Goal: Navigation & Orientation: Find specific page/section

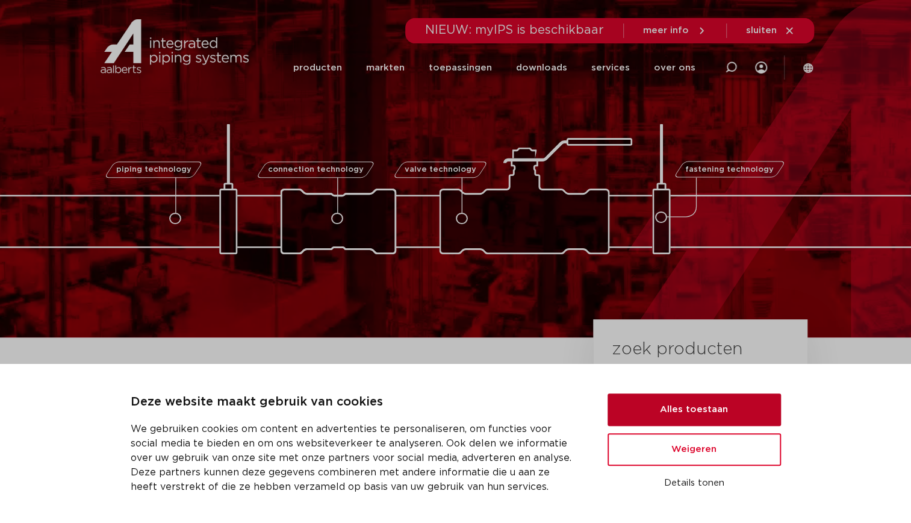
click at [703, 411] on button "Alles toestaan" at bounding box center [694, 409] width 173 height 33
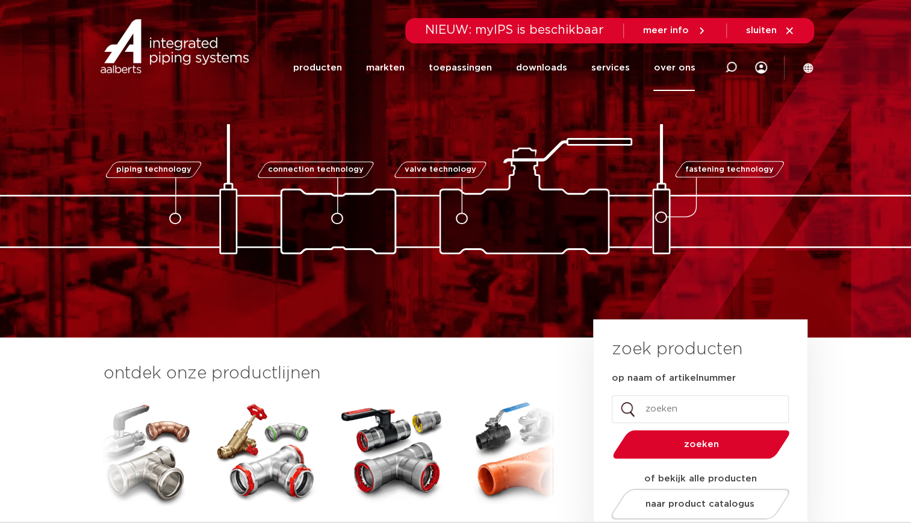
click at [685, 73] on link "over ons" at bounding box center [674, 68] width 42 height 46
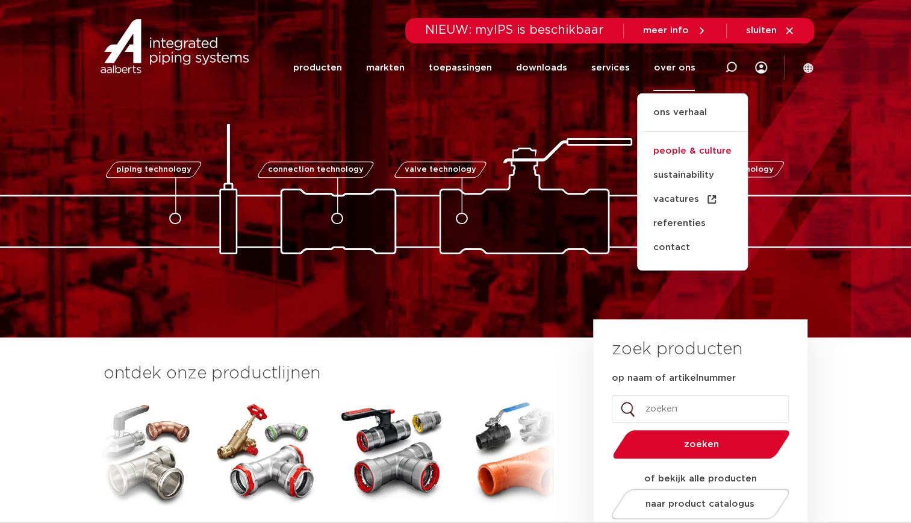
click at [700, 156] on link "people & culture" at bounding box center [692, 151] width 111 height 24
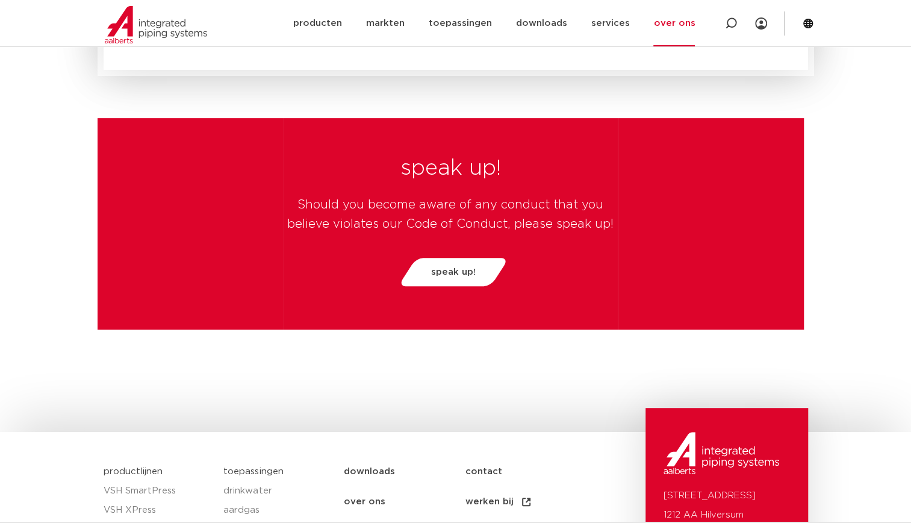
scroll to position [2951, 0]
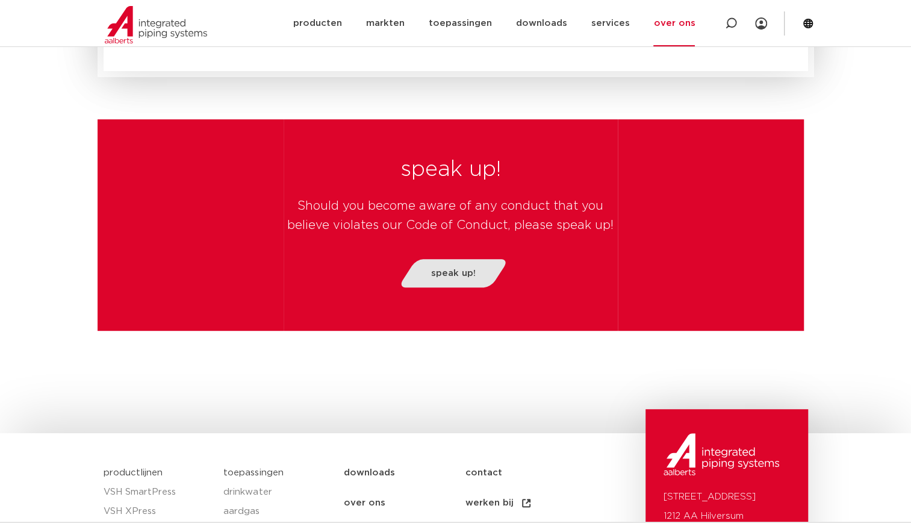
click at [447, 269] on span "speak up!" at bounding box center [453, 273] width 45 height 9
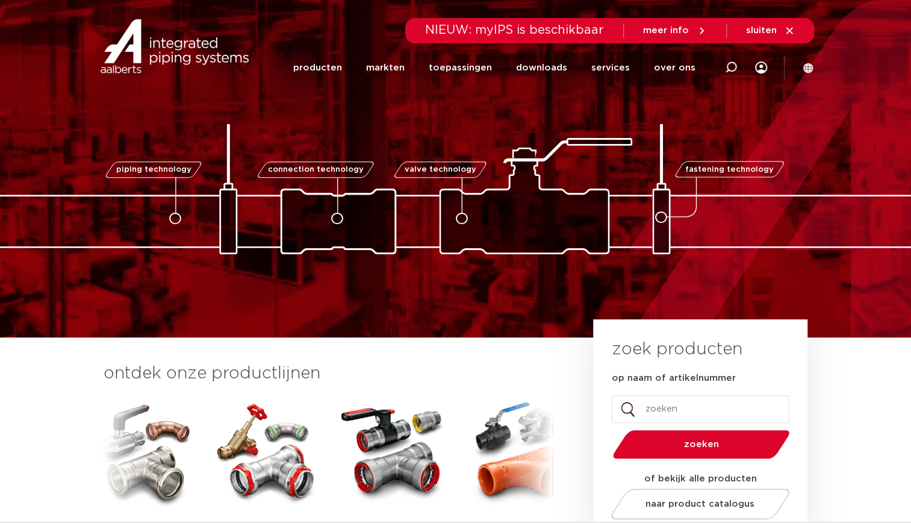
click at [813, 69] on section "Zoeken NIEUW: myIPS is beschikbaar meer info sluiten producten markten toepassi…" at bounding box center [455, 46] width 911 height 92
click at [810, 69] on icon at bounding box center [808, 68] width 10 height 10
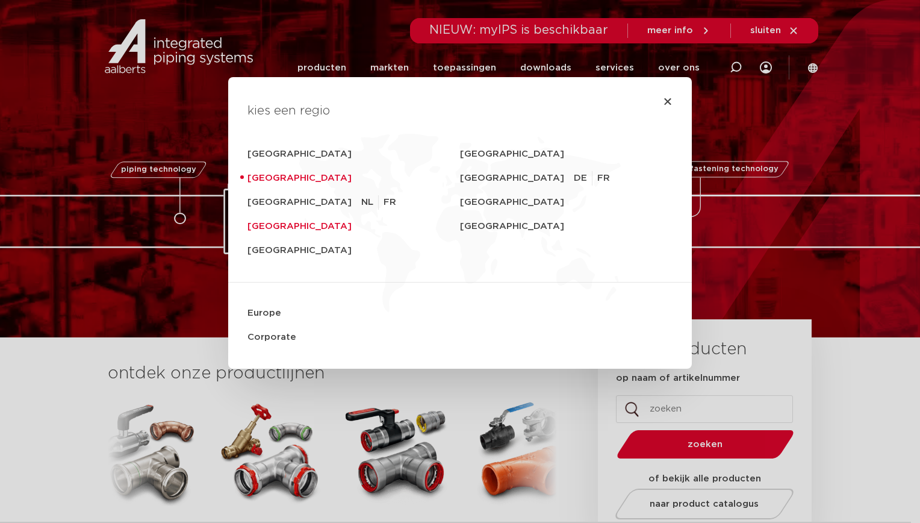
click at [273, 220] on link "United Kingdom" at bounding box center [353, 226] width 213 height 24
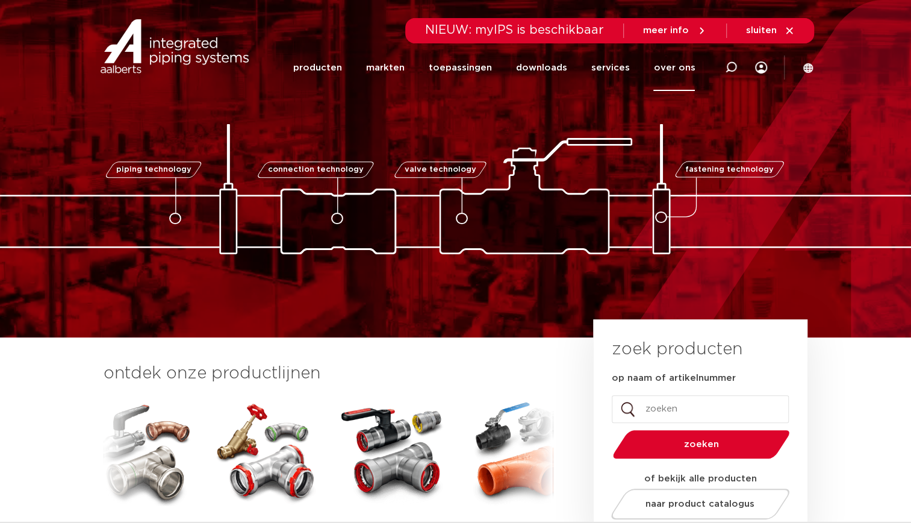
click at [684, 75] on link "over ons" at bounding box center [674, 68] width 42 height 46
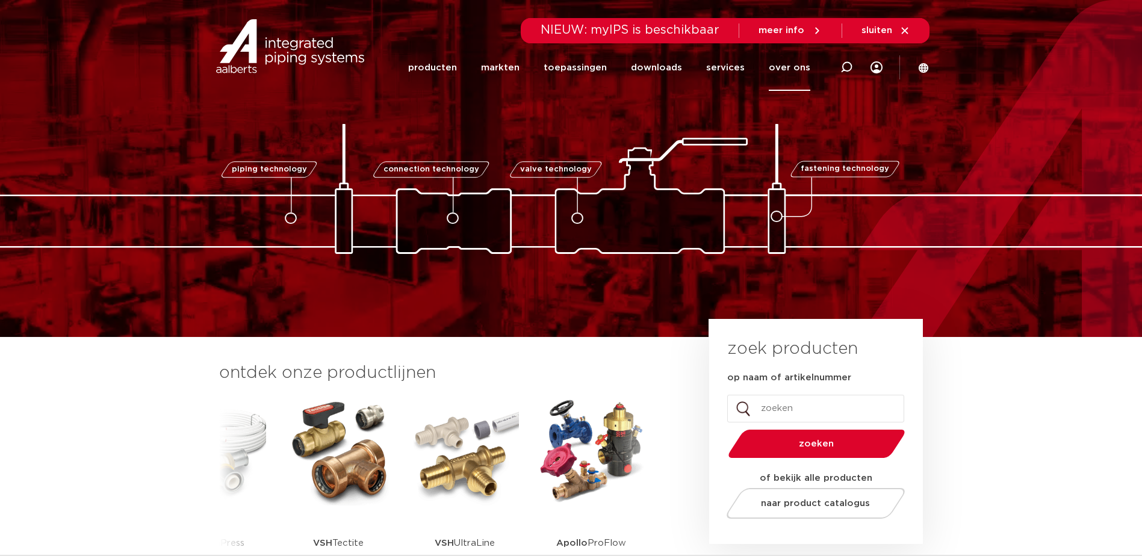
click at [783, 65] on link "over ons" at bounding box center [790, 68] width 42 height 46
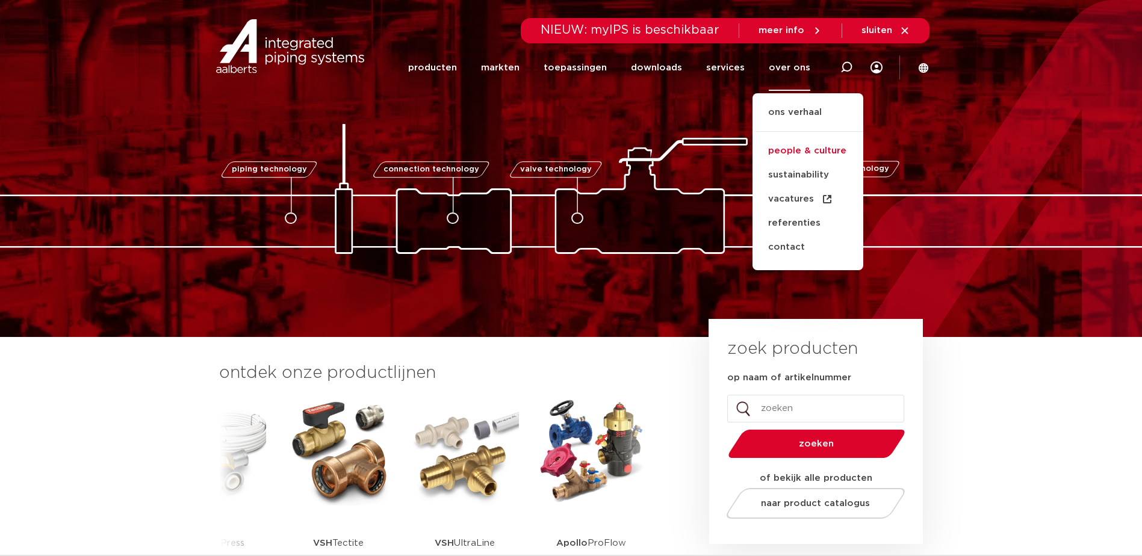
click at [802, 149] on link "people & culture" at bounding box center [808, 151] width 111 height 24
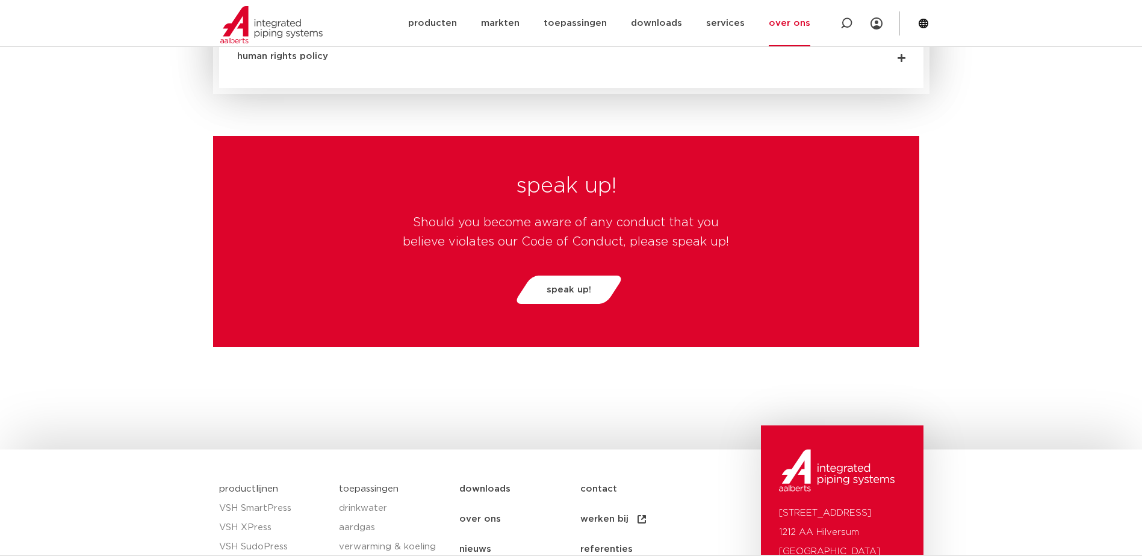
scroll to position [2932, 0]
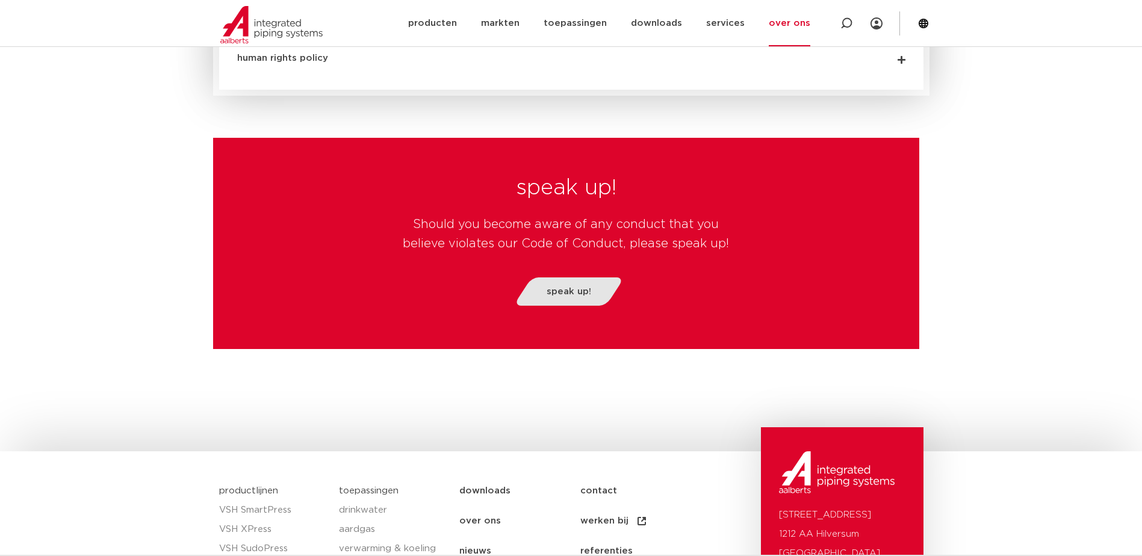
click at [566, 287] on span "speak up!" at bounding box center [569, 291] width 45 height 9
